Goal: Information Seeking & Learning: Learn about a topic

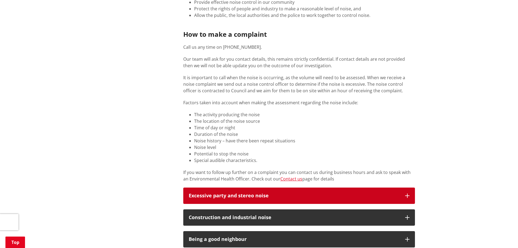
scroll to position [217, 0]
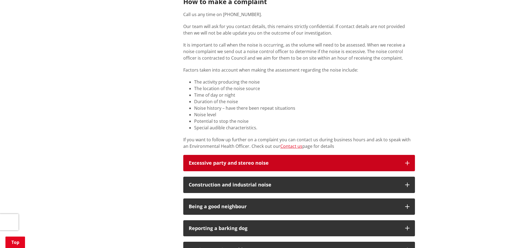
click at [410, 162] on button "Excessive party and stereo noise" at bounding box center [299, 163] width 232 height 16
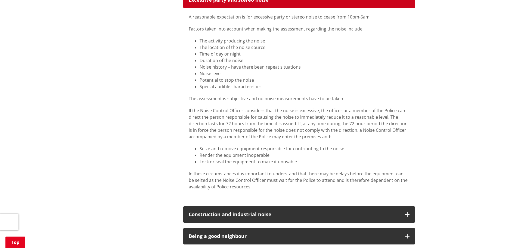
scroll to position [381, 0]
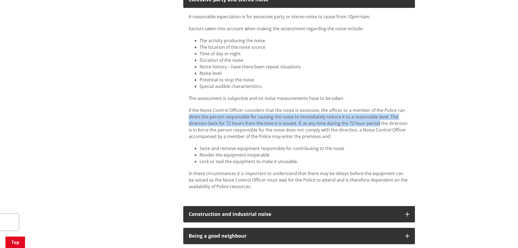
drag, startPoint x: 188, startPoint y: 116, endPoint x: 378, endPoint y: 124, distance: 189.9
click at [378, 123] on p "If the Noise Control Officer considers that the noise is excessive, the officer…" at bounding box center [299, 123] width 221 height 33
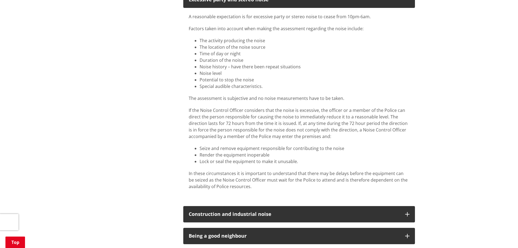
click at [417, 152] on div "We respond to complaints about excessive or unreasonable noise and take action …" at bounding box center [299, 60] width 240 height 662
drag, startPoint x: 223, startPoint y: 123, endPoint x: 378, endPoint y: 123, distance: 154.7
click at [378, 123] on p "If the Noise Control Officer considers that the noise is excessive, the officer…" at bounding box center [299, 123] width 221 height 33
drag, startPoint x: 183, startPoint y: 74, endPoint x: 461, endPoint y: 205, distance: 306.9
click at [461, 206] on div "Home Services and facilities Environment and health Noise control Noise control…" at bounding box center [259, 43] width 518 height 739
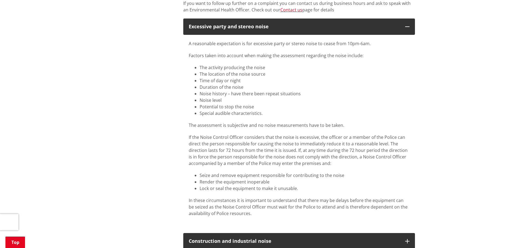
scroll to position [353, 0]
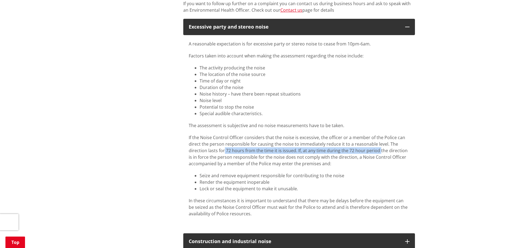
drag, startPoint x: 223, startPoint y: 150, endPoint x: 379, endPoint y: 150, distance: 156.0
click at [379, 150] on p "If the Noise Control Officer considers that the noise is excessive, the officer…" at bounding box center [299, 150] width 221 height 33
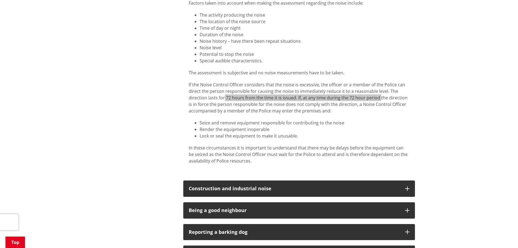
scroll to position [408, 0]
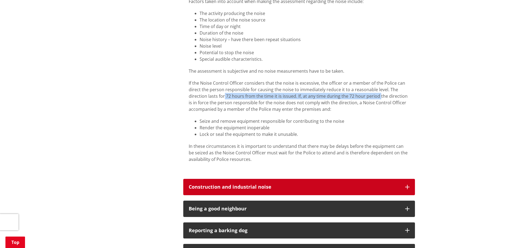
click at [410, 184] on button "Construction and industrial noise" at bounding box center [299, 187] width 232 height 16
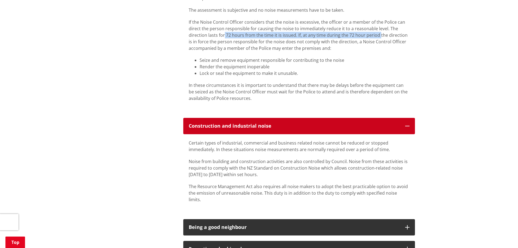
scroll to position [517, 0]
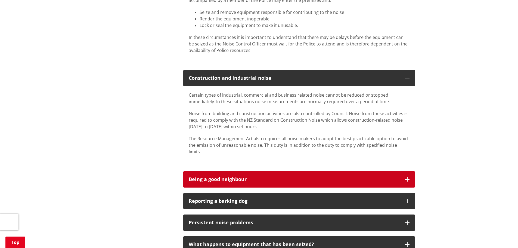
click at [410, 179] on button "Being a good neighbour" at bounding box center [299, 179] width 232 height 16
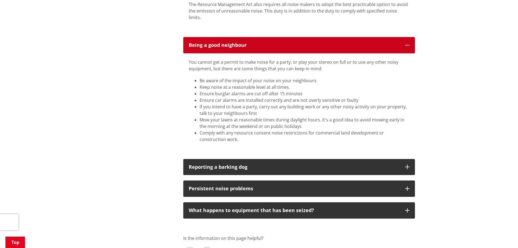
scroll to position [652, 0]
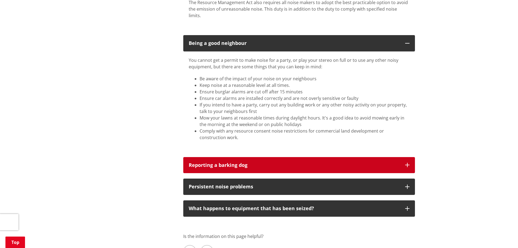
click at [408, 163] on icon "button" at bounding box center [407, 165] width 4 height 4
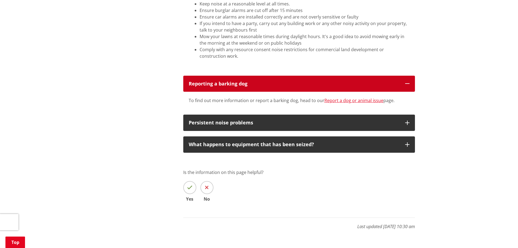
scroll to position [734, 0]
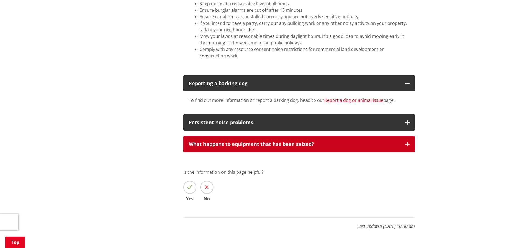
click at [400, 139] on button "What happens to equipment that has been seized?" at bounding box center [299, 144] width 232 height 16
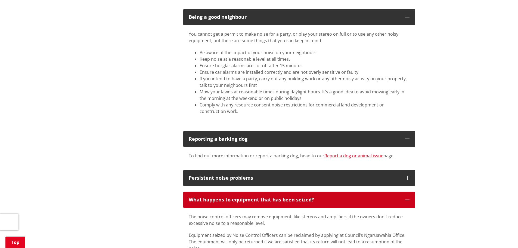
scroll to position [652, 0]
